Goal: Task Accomplishment & Management: Use online tool/utility

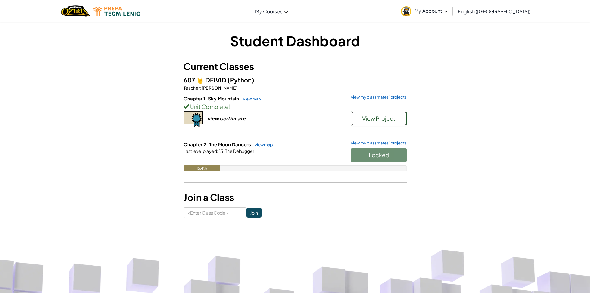
click at [391, 118] on span "View Project" at bounding box center [378, 118] width 33 height 7
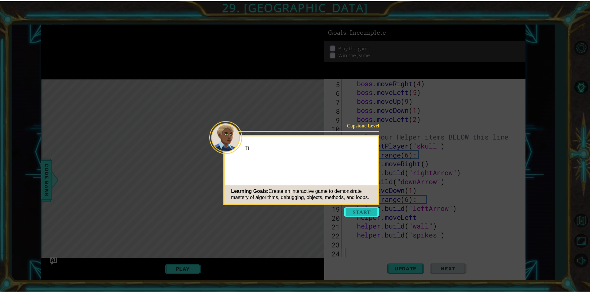
scroll to position [45, 0]
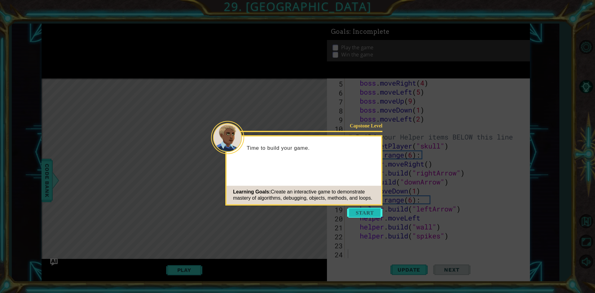
click at [373, 214] on button "Start" at bounding box center [364, 213] width 35 height 10
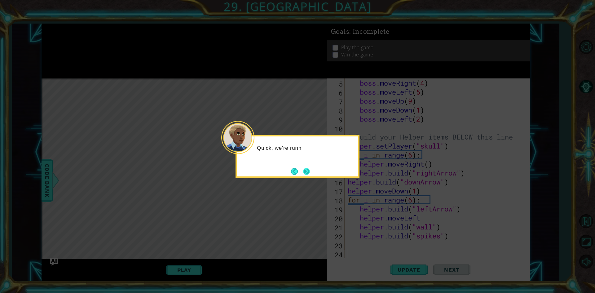
click at [308, 169] on button "Next" at bounding box center [307, 171] width 10 height 10
click at [309, 169] on button "Next" at bounding box center [306, 171] width 7 height 7
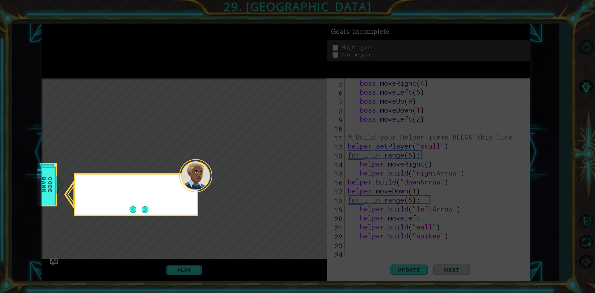
click at [309, 169] on icon at bounding box center [297, 146] width 595 height 293
click at [139, 209] on button "Back" at bounding box center [136, 209] width 12 height 7
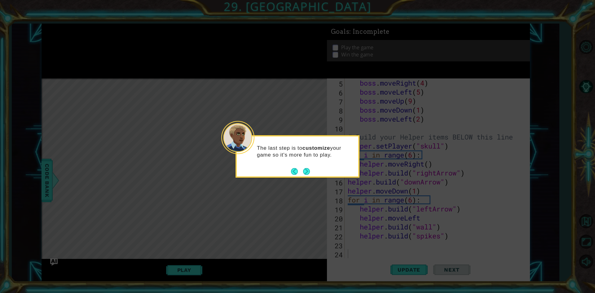
click at [144, 207] on icon at bounding box center [297, 146] width 595 height 293
click at [303, 171] on button "Next" at bounding box center [306, 171] width 7 height 7
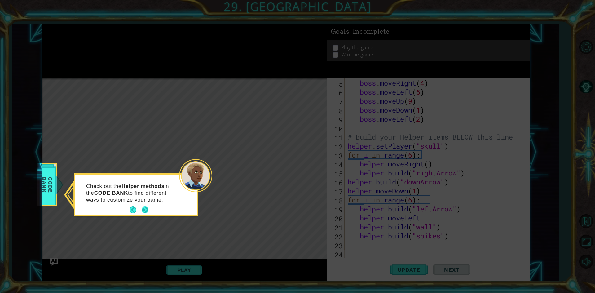
click at [148, 210] on button "Next" at bounding box center [145, 209] width 9 height 9
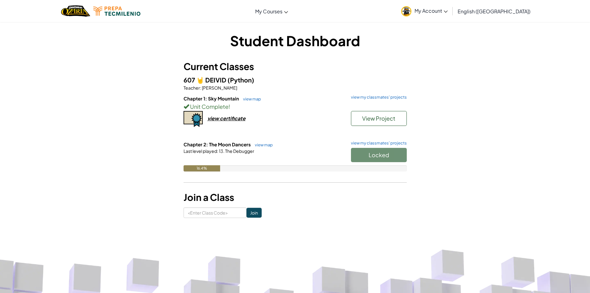
click at [386, 151] on div "Locked" at bounding box center [376, 156] width 62 height 17
click at [377, 144] on link "view my classmates' projects" at bounding box center [377, 143] width 59 height 4
click at [268, 144] on link "view map" at bounding box center [262, 144] width 21 height 5
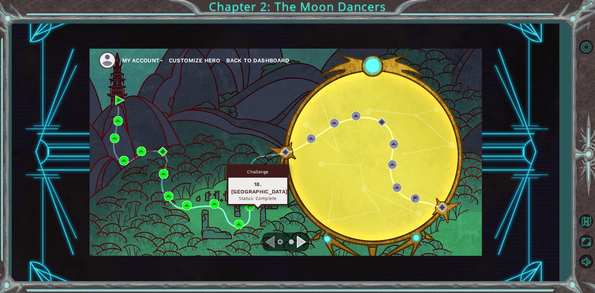
click at [250, 207] on img at bounding box center [249, 205] width 9 height 9
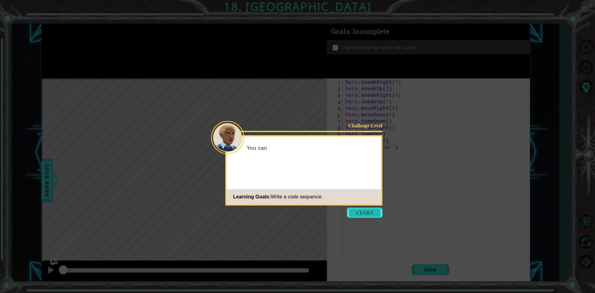
click at [354, 214] on button "Start" at bounding box center [364, 213] width 35 height 10
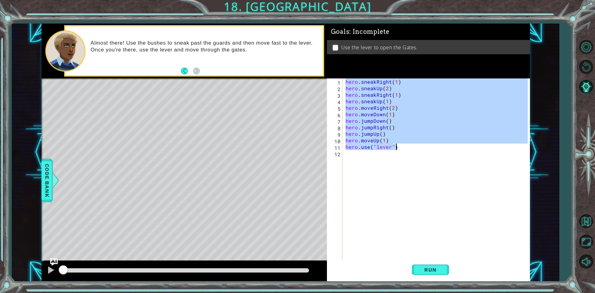
drag, startPoint x: 346, startPoint y: 80, endPoint x: 404, endPoint y: 149, distance: 90.0
click at [404, 149] on div "hero . sneakRight ( 1 ) hero . sneakUp ( 2 ) hero . sneakRight ( 1 ) hero . sne…" at bounding box center [437, 175] width 187 height 195
click at [347, 80] on div "hero . sneakRight ( 1 ) hero . sneakUp ( 2 ) hero . sneakRight ( 1 ) hero . sne…" at bounding box center [435, 169] width 183 height 182
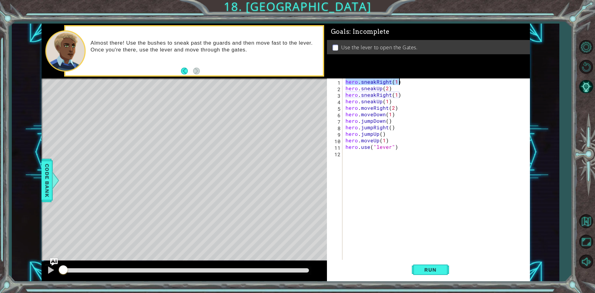
drag, startPoint x: 346, startPoint y: 82, endPoint x: 410, endPoint y: 82, distance: 64.5
click at [410, 82] on div "hero . sneakRight ( 1 ) hero . sneakUp ( 2 ) hero . sneakRight ( 1 ) hero . sne…" at bounding box center [437, 175] width 187 height 195
drag, startPoint x: 347, startPoint y: 89, endPoint x: 396, endPoint y: 87, distance: 49.0
click at [396, 87] on div "hero . sneakRight ( 1 ) hero . sneakUp ( 2 ) hero . sneakRight ( 1 ) hero . sne…" at bounding box center [437, 175] width 187 height 195
drag, startPoint x: 346, startPoint y: 95, endPoint x: 407, endPoint y: 94, distance: 60.4
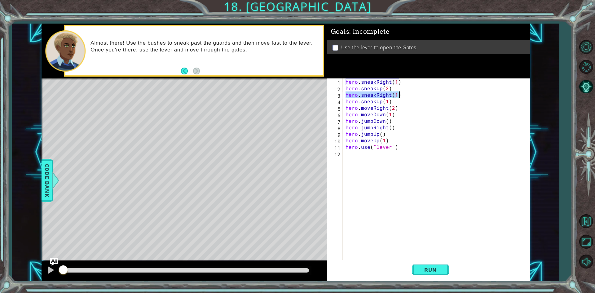
click at [407, 94] on div "hero . sneakRight ( 1 ) hero . sneakUp ( 2 ) hero . sneakRight ( 1 ) hero . sne…" at bounding box center [437, 175] width 187 height 195
drag, startPoint x: 346, startPoint y: 100, endPoint x: 392, endPoint y: 102, distance: 45.6
click at [392, 102] on div "hero . sneakRight ( 1 ) hero . sneakUp ( 2 ) hero . sneakRight ( 1 ) hero . sne…" at bounding box center [437, 175] width 187 height 195
click at [345, 114] on div "hero . sneakRight ( 1 ) hero . sneakUp ( 2 ) hero . sneakRight ( 1 ) hero . sne…" at bounding box center [437, 175] width 187 height 195
drag, startPoint x: 346, startPoint y: 108, endPoint x: 401, endPoint y: 107, distance: 55.5
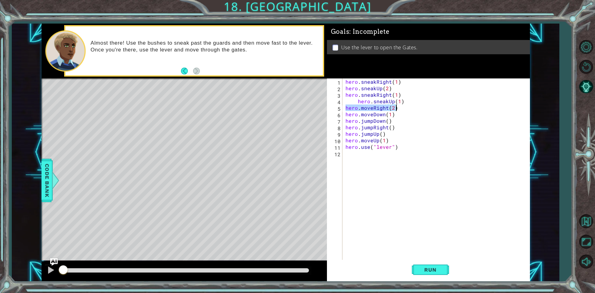
click at [401, 107] on div "hero . sneakRight ( 1 ) hero . sneakUp ( 2 ) hero . sneakRight ( 1 ) hero . sne…" at bounding box center [437, 175] width 187 height 195
drag, startPoint x: 344, startPoint y: 112, endPoint x: 422, endPoint y: 118, distance: 78.4
click at [422, 118] on div "hero . sneakRight ( 1 ) hero . sneakUp ( 2 ) hero . sneakRight ( 1 ) hero . sne…" at bounding box center [437, 175] width 187 height 195
drag, startPoint x: 397, startPoint y: 114, endPoint x: 345, endPoint y: 115, distance: 52.1
click at [345, 115] on div "hero . sneakRight ( 1 ) hero . sneakUp ( 2 ) hero . sneakRight ( 1 ) hero . sne…" at bounding box center [437, 175] width 187 height 195
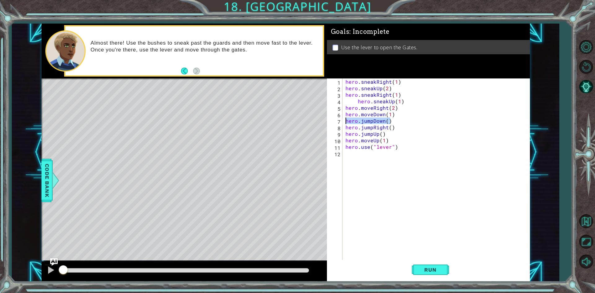
drag, startPoint x: 397, startPoint y: 122, endPoint x: 339, endPoint y: 122, distance: 58.0
click at [339, 122] on div "hero.moveDown(1) 1 2 3 4 5 6 7 8 9 10 11 12 hero . sneakRight ( 1 ) hero . snea…" at bounding box center [427, 169] width 201 height 182
drag, startPoint x: 398, startPoint y: 127, endPoint x: 334, endPoint y: 127, distance: 63.8
click at [334, 127] on div "hero.jumpDown() 1 2 3 4 5 6 7 8 9 10 11 12 hero . sneakRight ( 1 ) hero . sneak…" at bounding box center [427, 169] width 201 height 182
click at [315, 136] on div "1 ההההההההההההההההההההההההההההההההההההההההההההההההההההההההההההההההההההההההההההה…" at bounding box center [286, 153] width 488 height 258
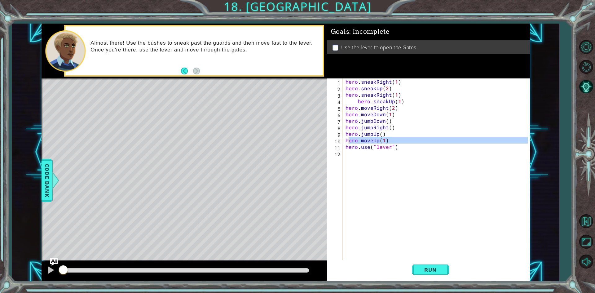
drag, startPoint x: 347, startPoint y: 143, endPoint x: 346, endPoint y: 139, distance: 4.0
click at [346, 139] on div "hero . sneakRight ( 1 ) hero . sneakUp ( 2 ) hero . sneakRight ( 1 ) hero . sne…" at bounding box center [437, 175] width 187 height 195
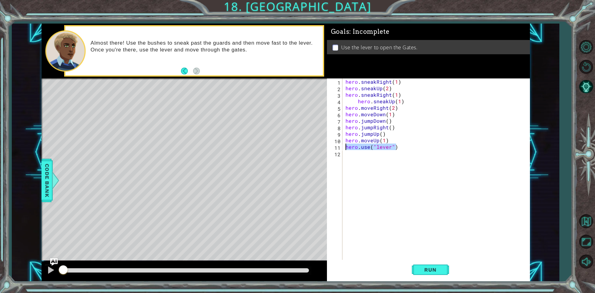
click at [324, 144] on div "1 ההההההההההההההההההההההההההההההההההההההההההההההההההההההההההההההההההההההההההההה…" at bounding box center [286, 153] width 488 height 258
type textarea "hero.use("lever")"
